Goal: Find specific page/section: Find specific page/section

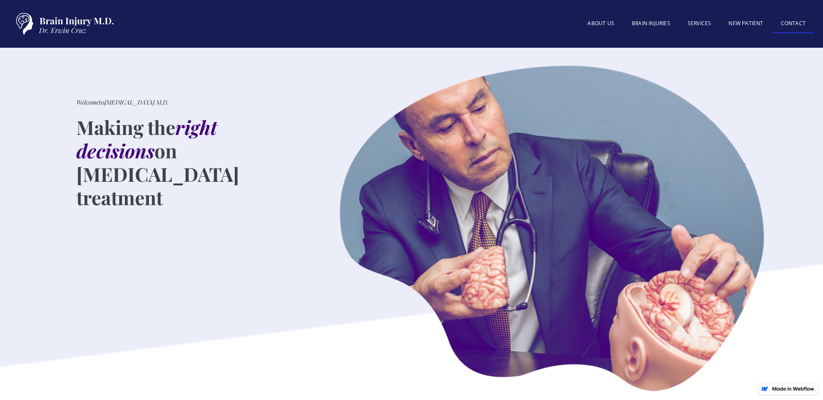
click at [795, 26] on link "Contact" at bounding box center [793, 24] width 42 height 19
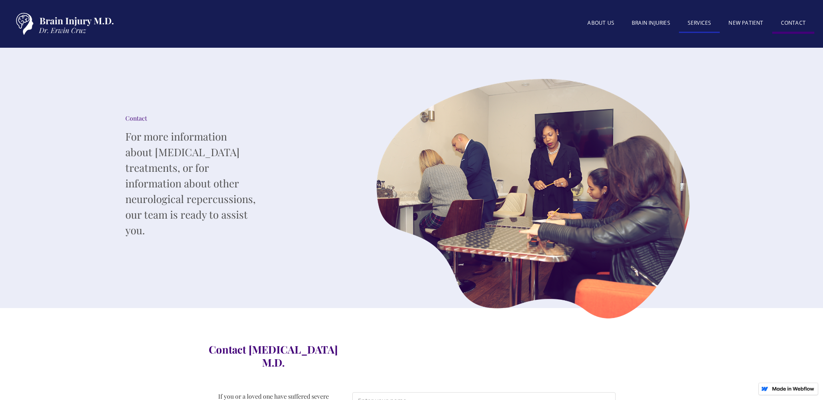
click at [697, 20] on link "SERVICES" at bounding box center [699, 23] width 41 height 19
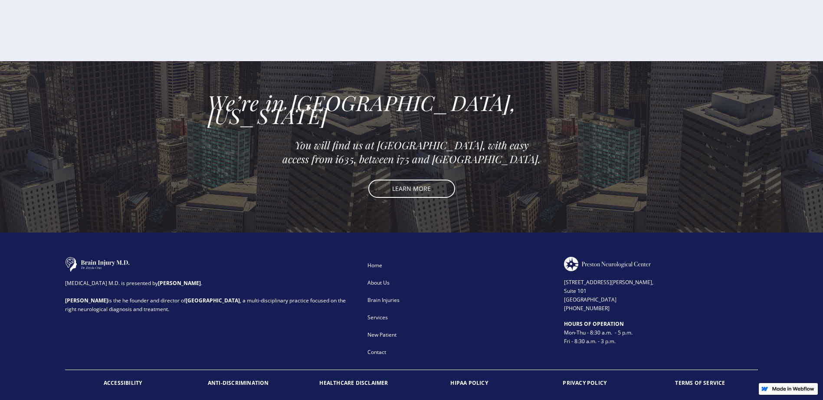
scroll to position [1345, 0]
